Goal: Information Seeking & Learning: Understand process/instructions

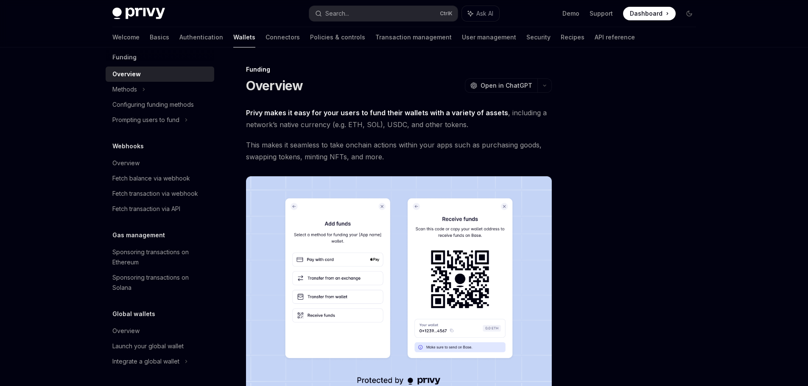
click at [361, 21] on div "Privy Docs home page Search... Ctrl K Ask AI Demo Support Dashboard Dashboard S…" at bounding box center [404, 13] width 584 height 27
click at [364, 17] on button "Search... Ctrl K" at bounding box center [383, 13] width 148 height 15
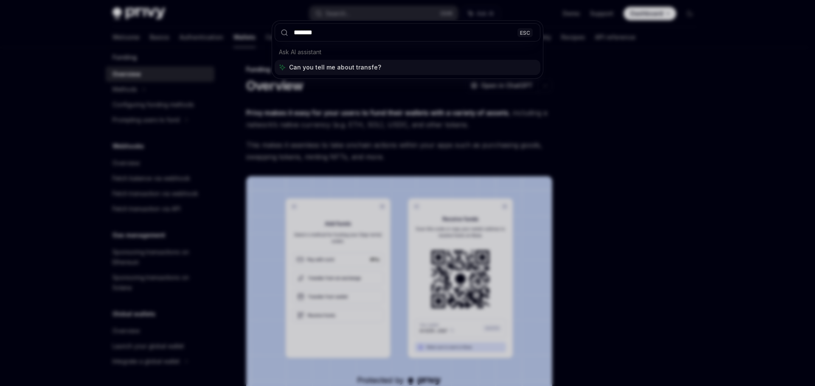
type input "********"
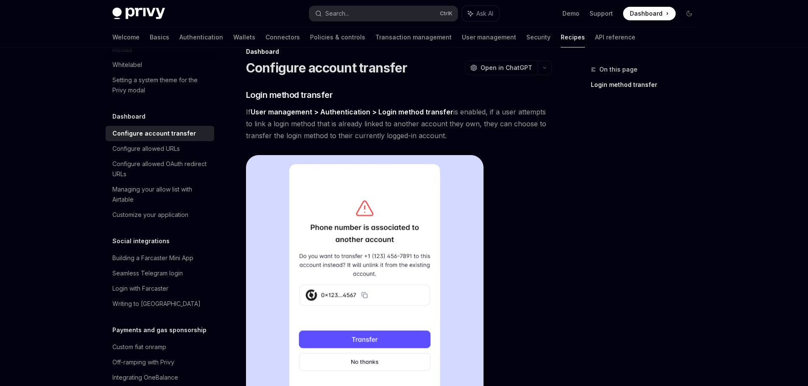
scroll to position [475, 0]
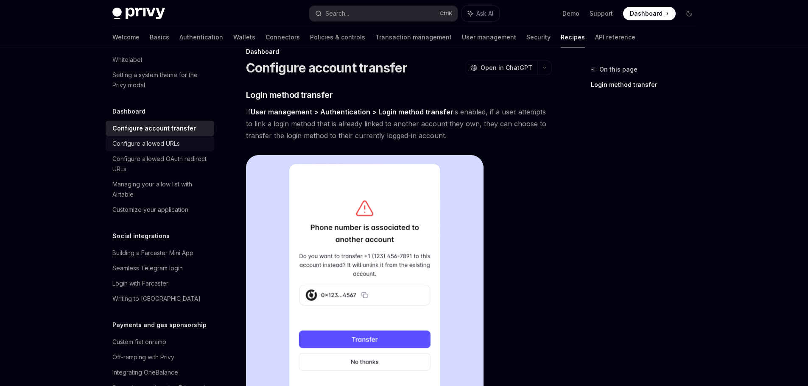
click at [161, 151] on link "Configure allowed URLs" at bounding box center [160, 143] width 109 height 15
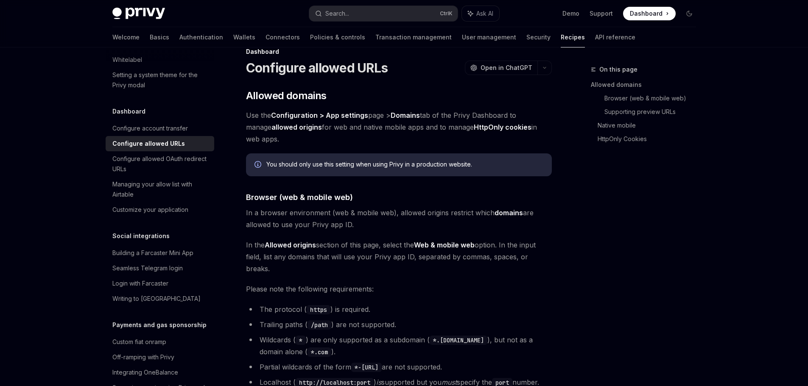
type textarea "*"
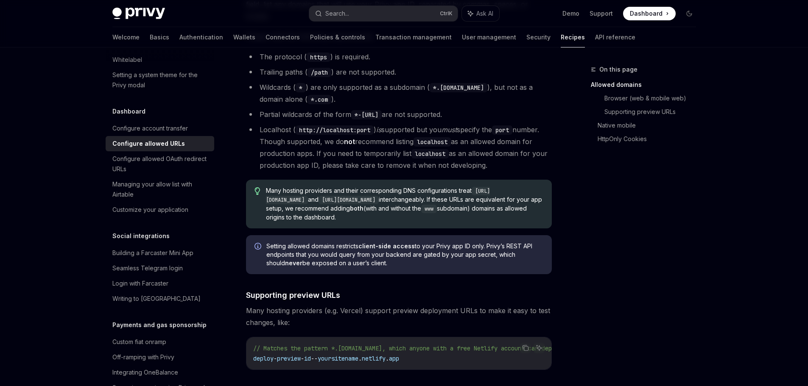
scroll to position [272, 0]
